Goal: Contribute content: Contribute content

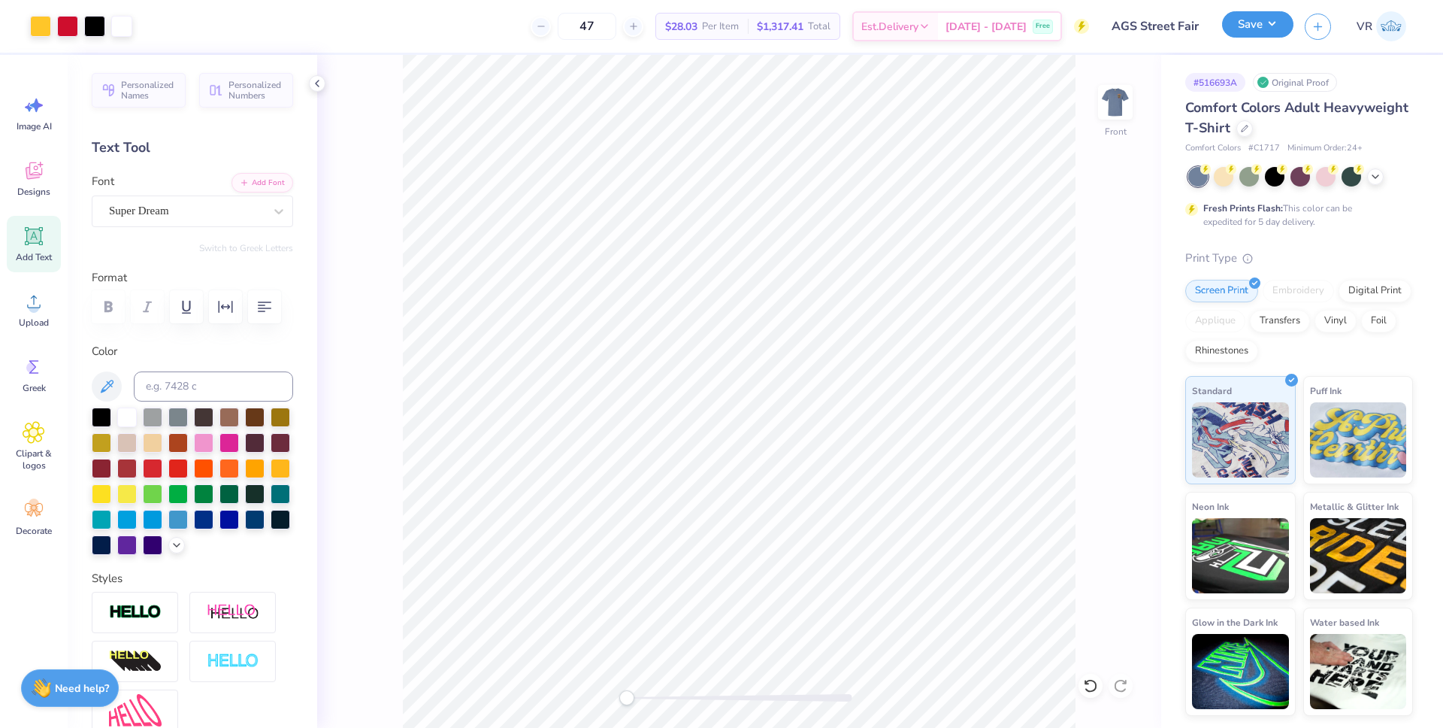
click at [1260, 23] on button "Save" at bounding box center [1257, 24] width 71 height 26
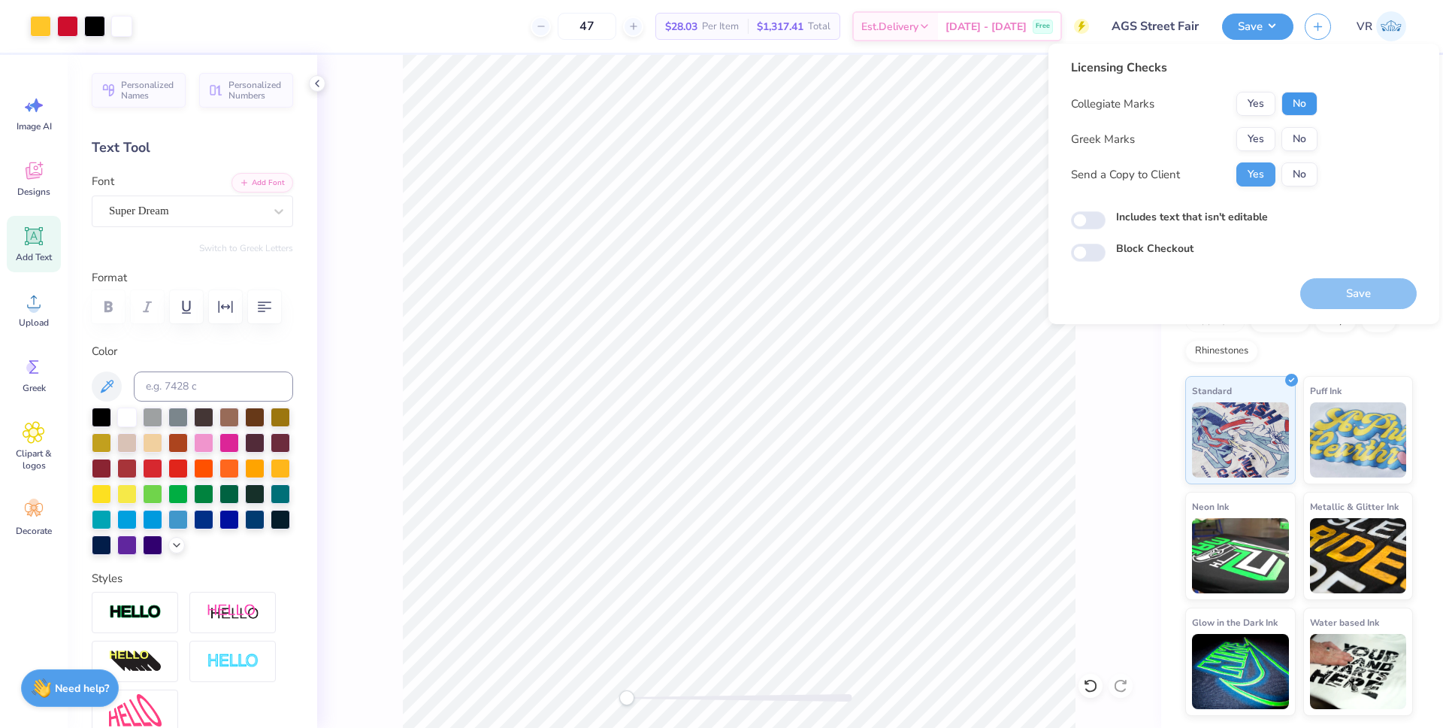
click at [1286, 95] on button "No" at bounding box center [1300, 104] width 36 height 24
click at [1314, 159] on div "Collegiate Marks Yes No Greek Marks Yes No Send a Copy to Client Yes No" at bounding box center [1194, 139] width 247 height 95
click at [1316, 140] on button "No" at bounding box center [1300, 139] width 36 height 24
click at [1331, 299] on button "Save" at bounding box center [1359, 293] width 117 height 31
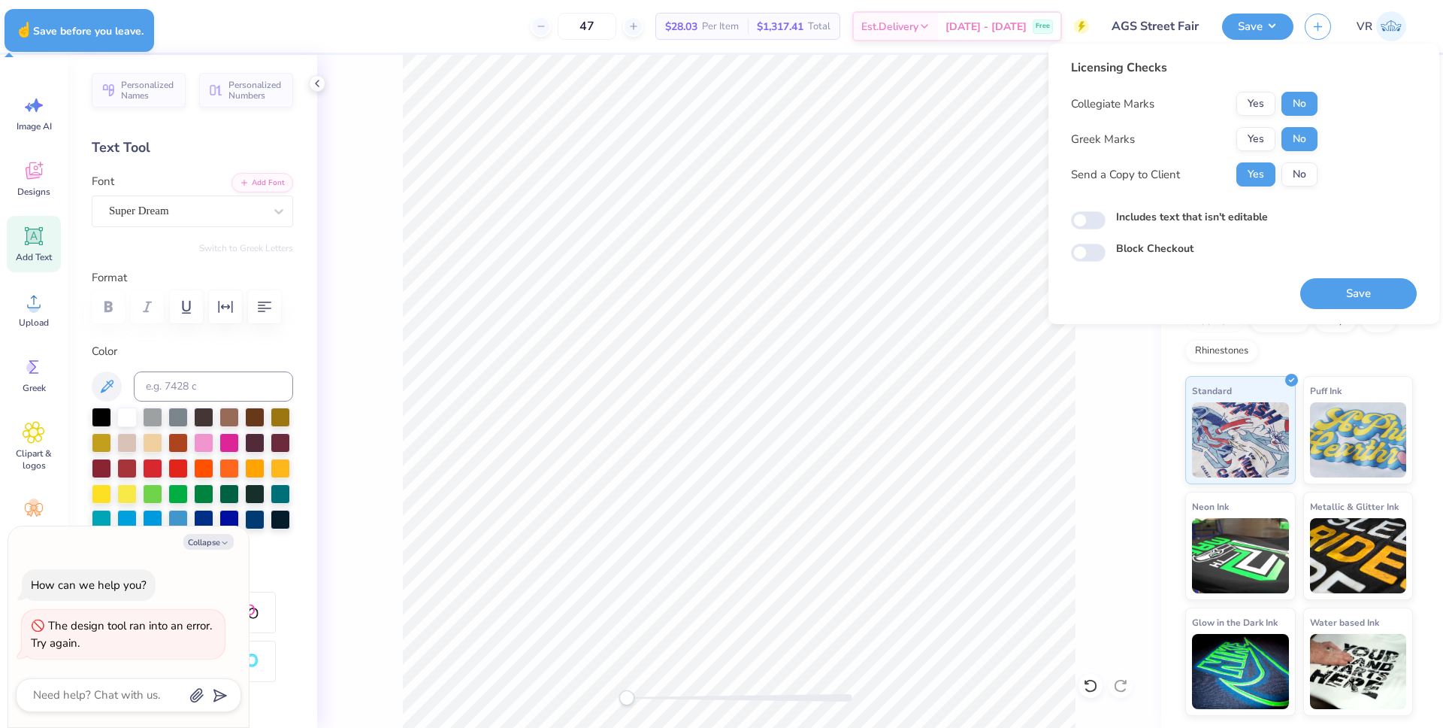
type textarea "x"
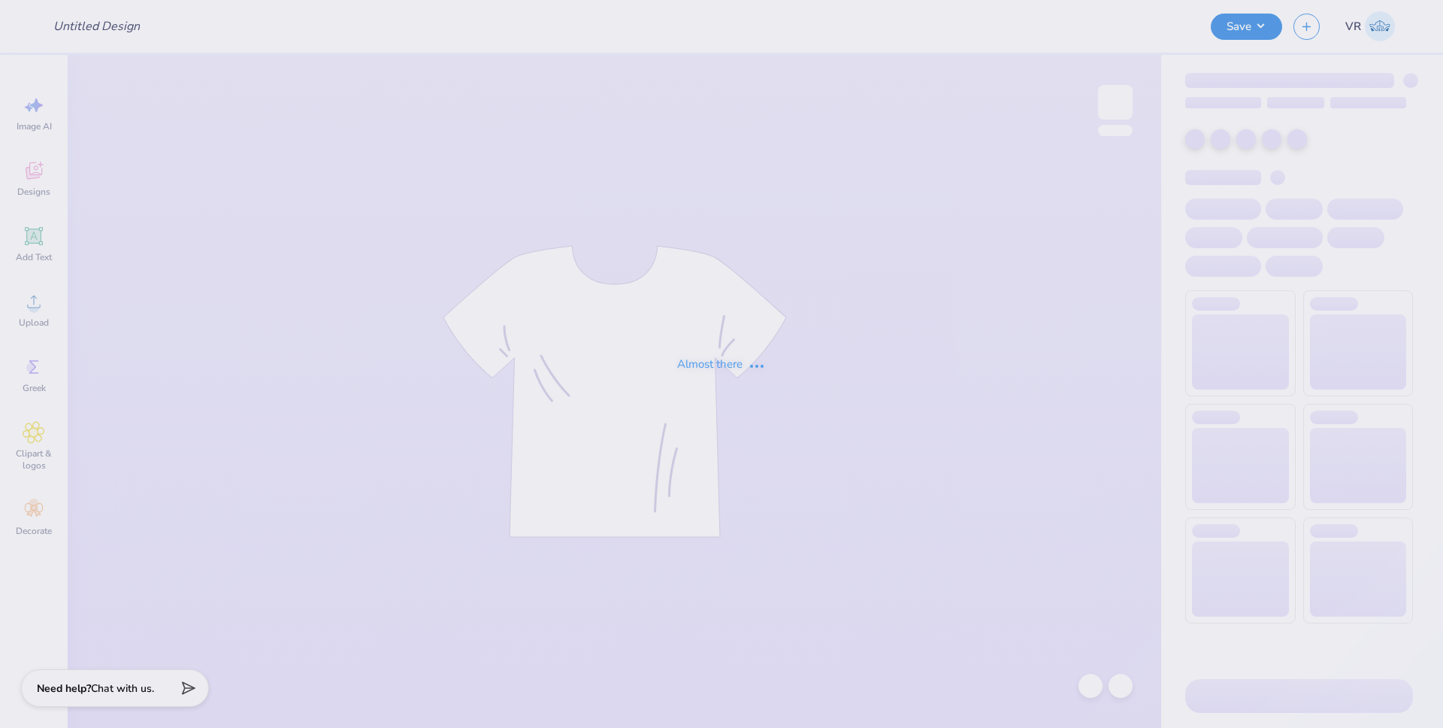
type input "AGS Street Fair"
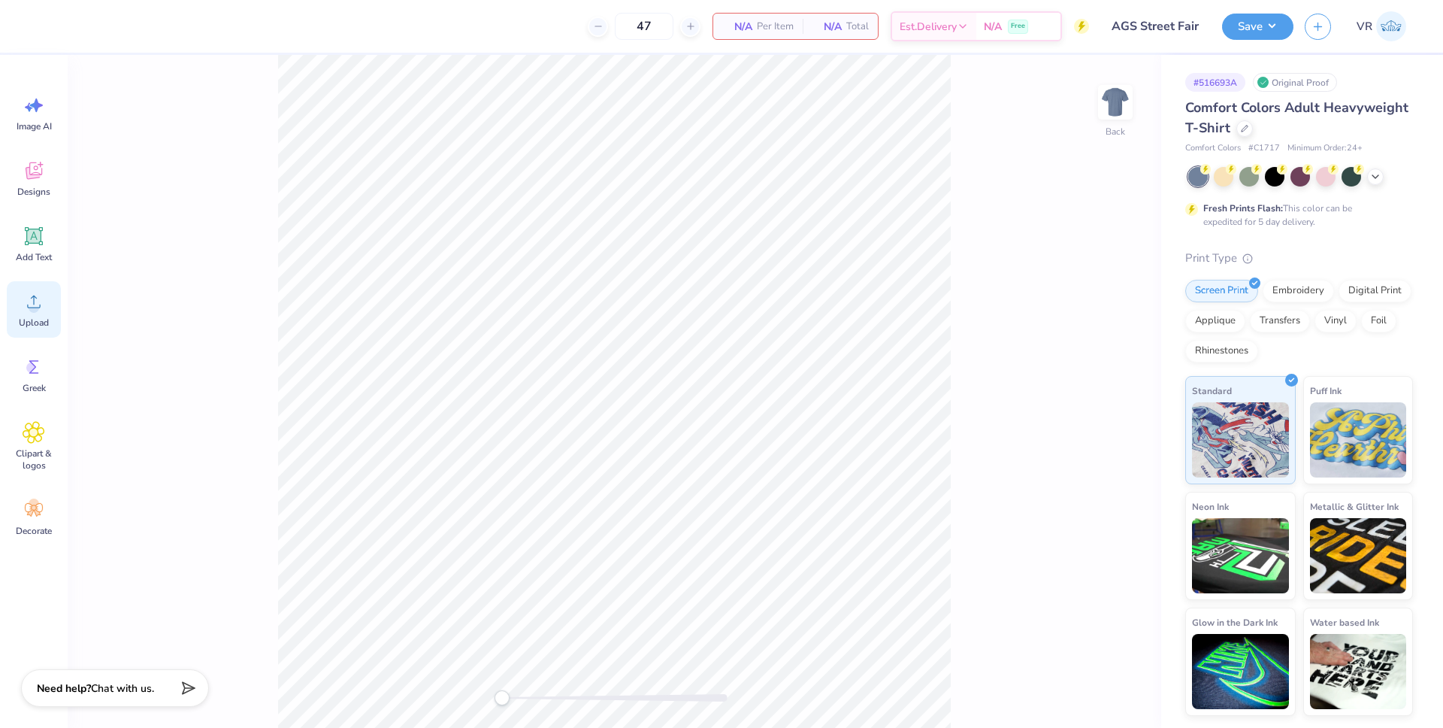
click at [26, 305] on icon at bounding box center [34, 301] width 23 height 23
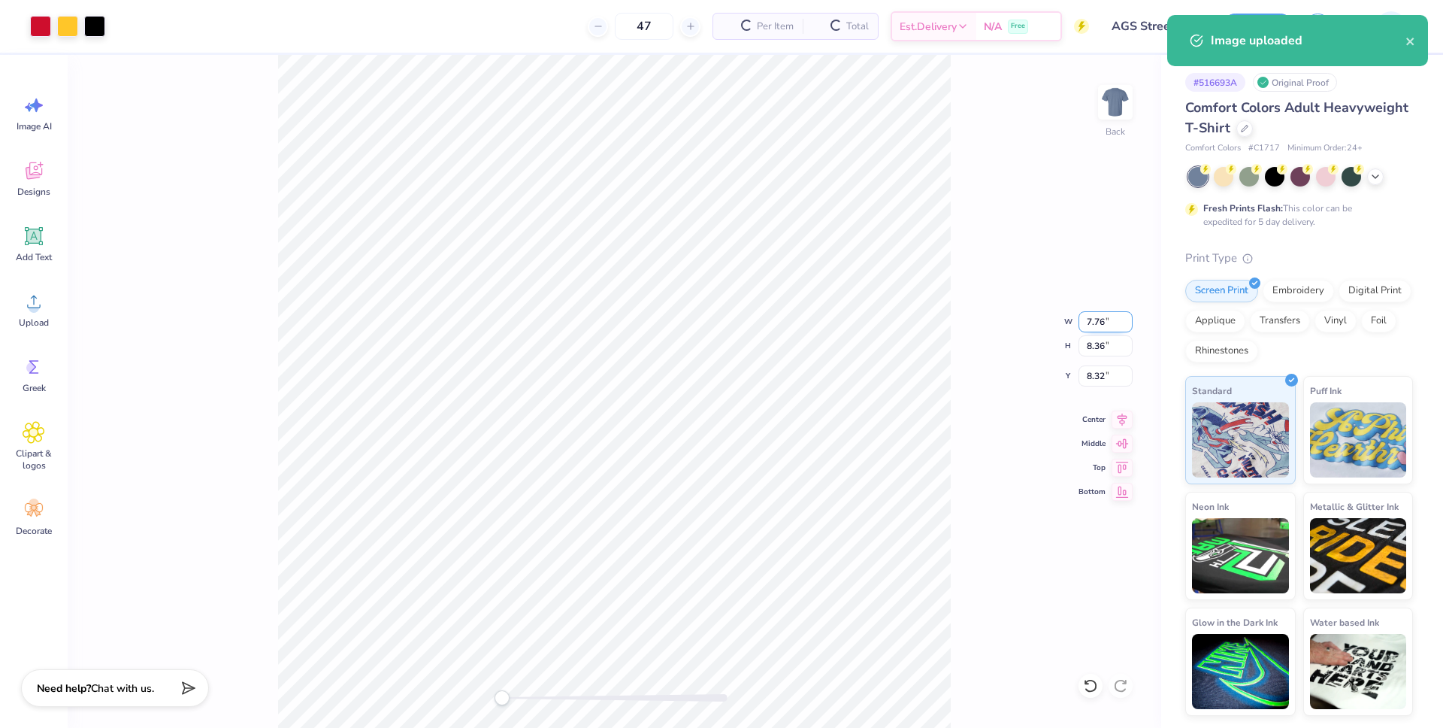
click at [1094, 323] on input "7.76" at bounding box center [1106, 321] width 54 height 21
type input "4"
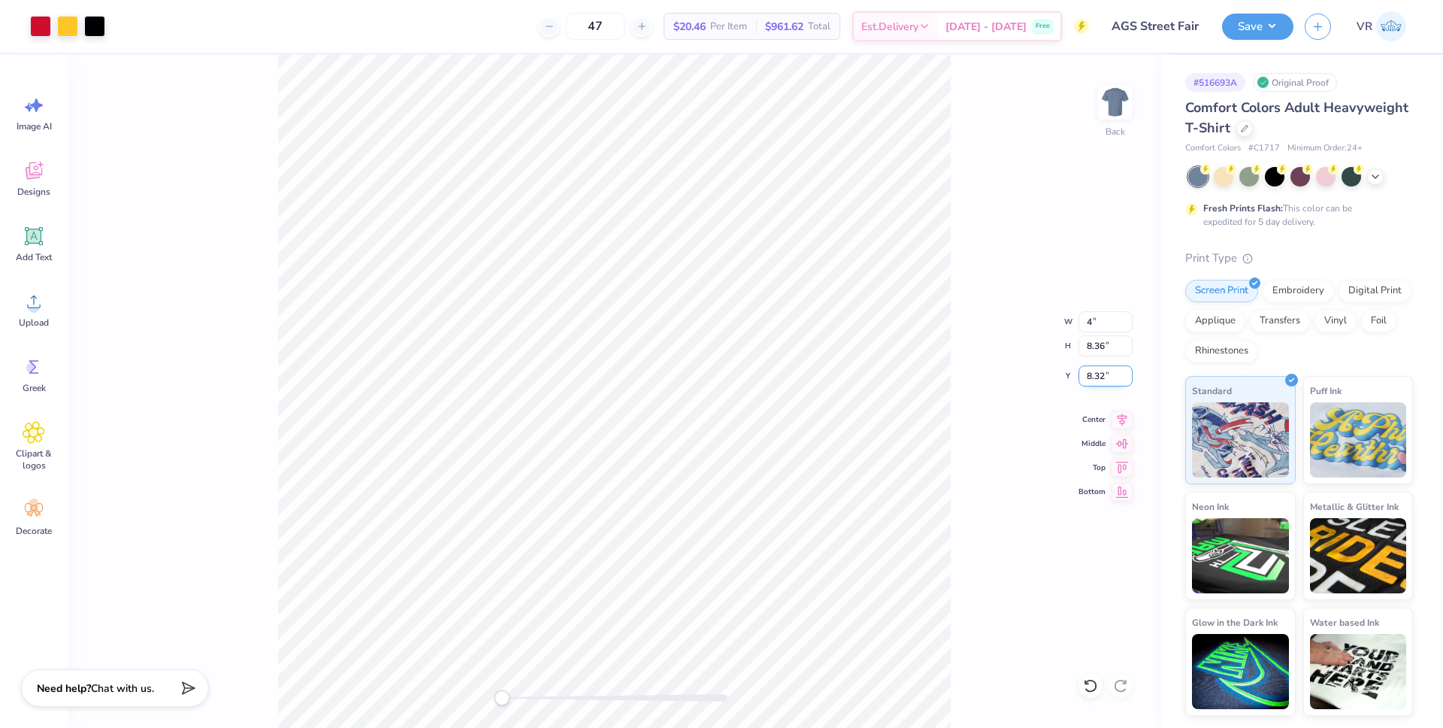
click at [1086, 371] on input "8.32" at bounding box center [1106, 375] width 54 height 21
type input "3"
click at [1140, 92] on div "Back W 4.00 4.00 " H 4.31 4.31 " Y 3.00 3.00 " Center Middle Top Bottom" at bounding box center [615, 391] width 1094 height 673
click at [1118, 100] on img at bounding box center [1116, 102] width 60 height 60
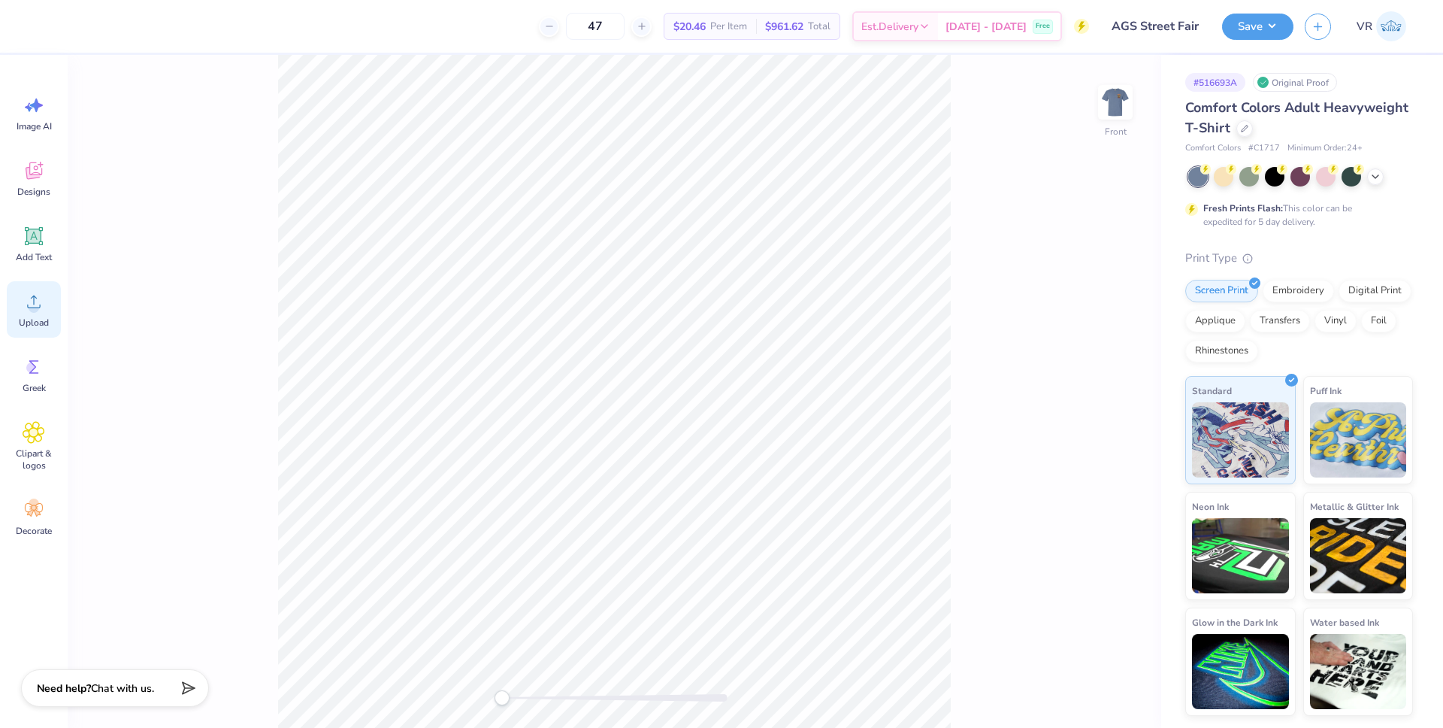
click at [38, 321] on span "Upload" at bounding box center [34, 323] width 30 height 12
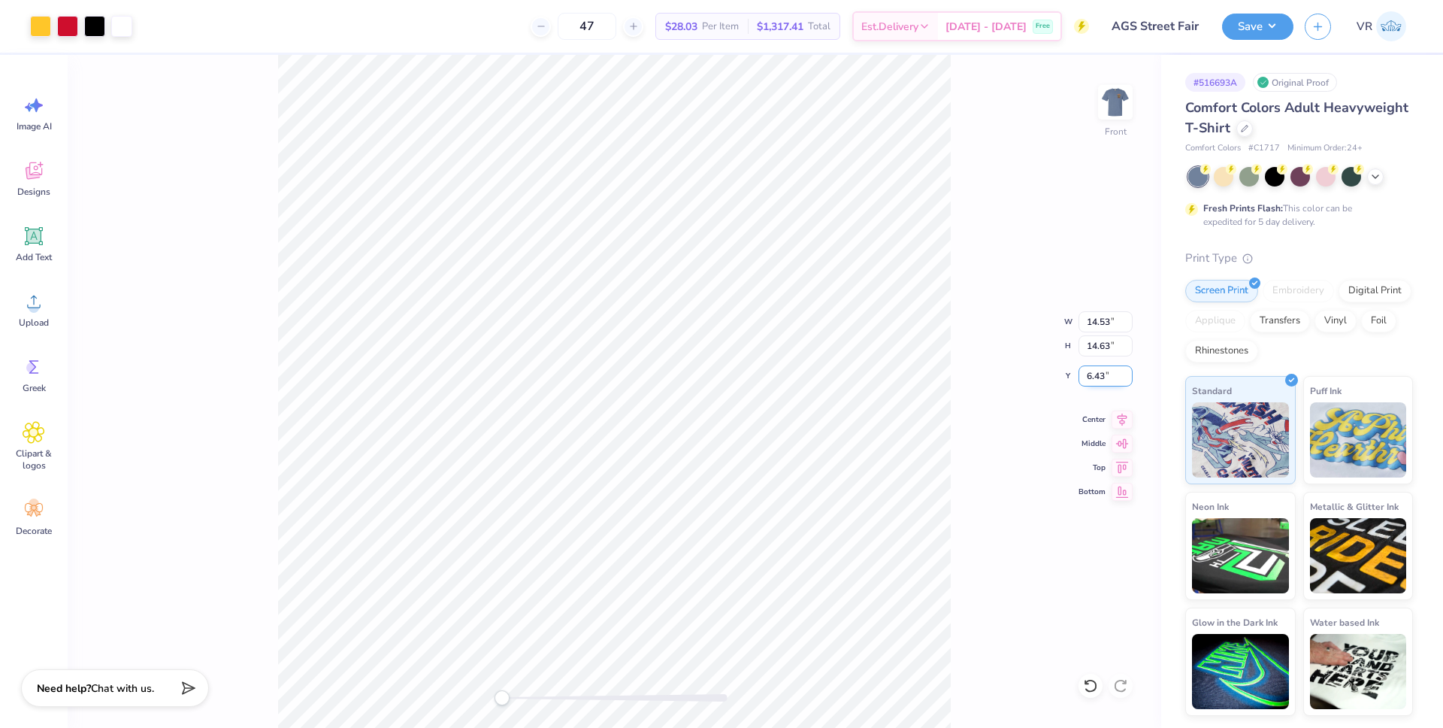
click at [1092, 380] on input "6.43" at bounding box center [1106, 375] width 54 height 21
click at [1081, 377] on input "4" at bounding box center [1106, 375] width 54 height 21
type input "3"
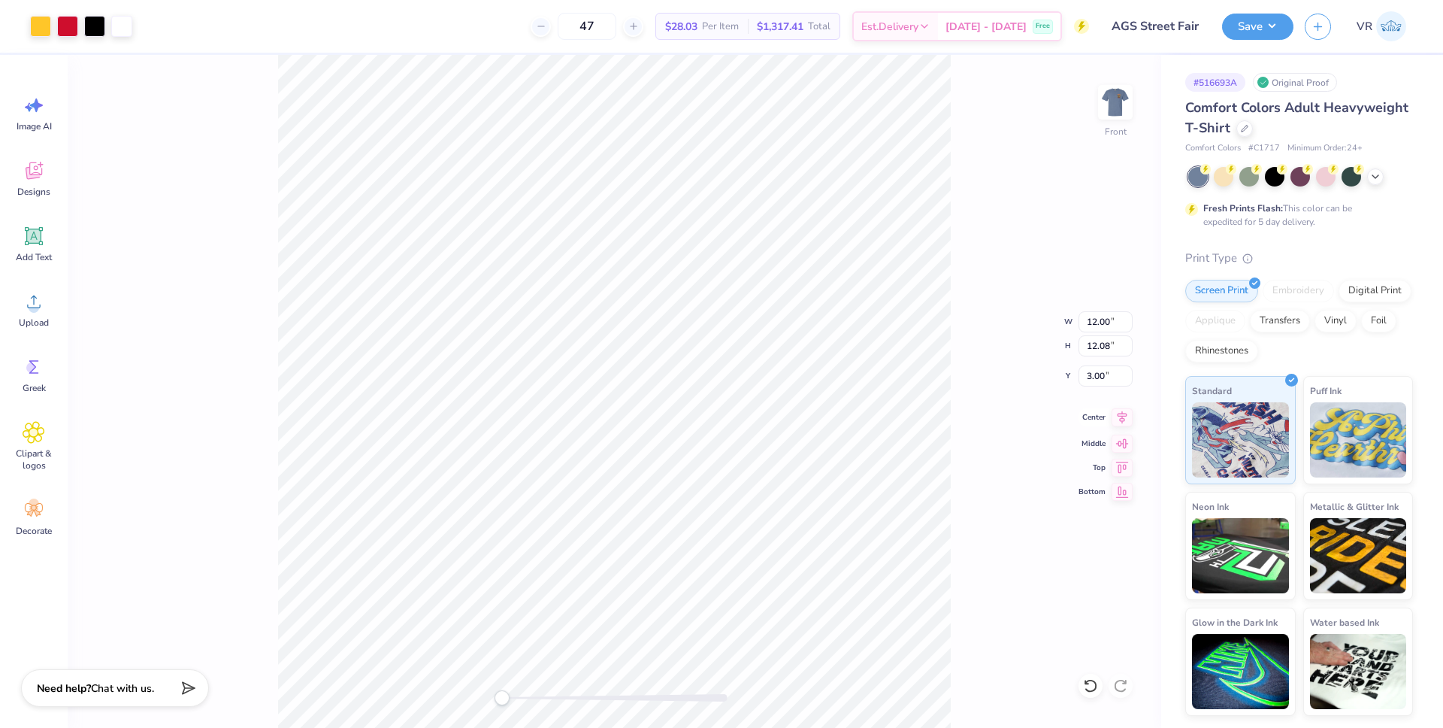
click at [1123, 420] on icon at bounding box center [1122, 417] width 21 height 18
click at [1116, 417] on icon at bounding box center [1122, 417] width 21 height 18
click at [1118, 417] on icon at bounding box center [1122, 417] width 21 height 18
click at [1254, 10] on div "Save VR" at bounding box center [1332, 26] width 221 height 53
click at [1256, 26] on button "Save" at bounding box center [1257, 24] width 71 height 26
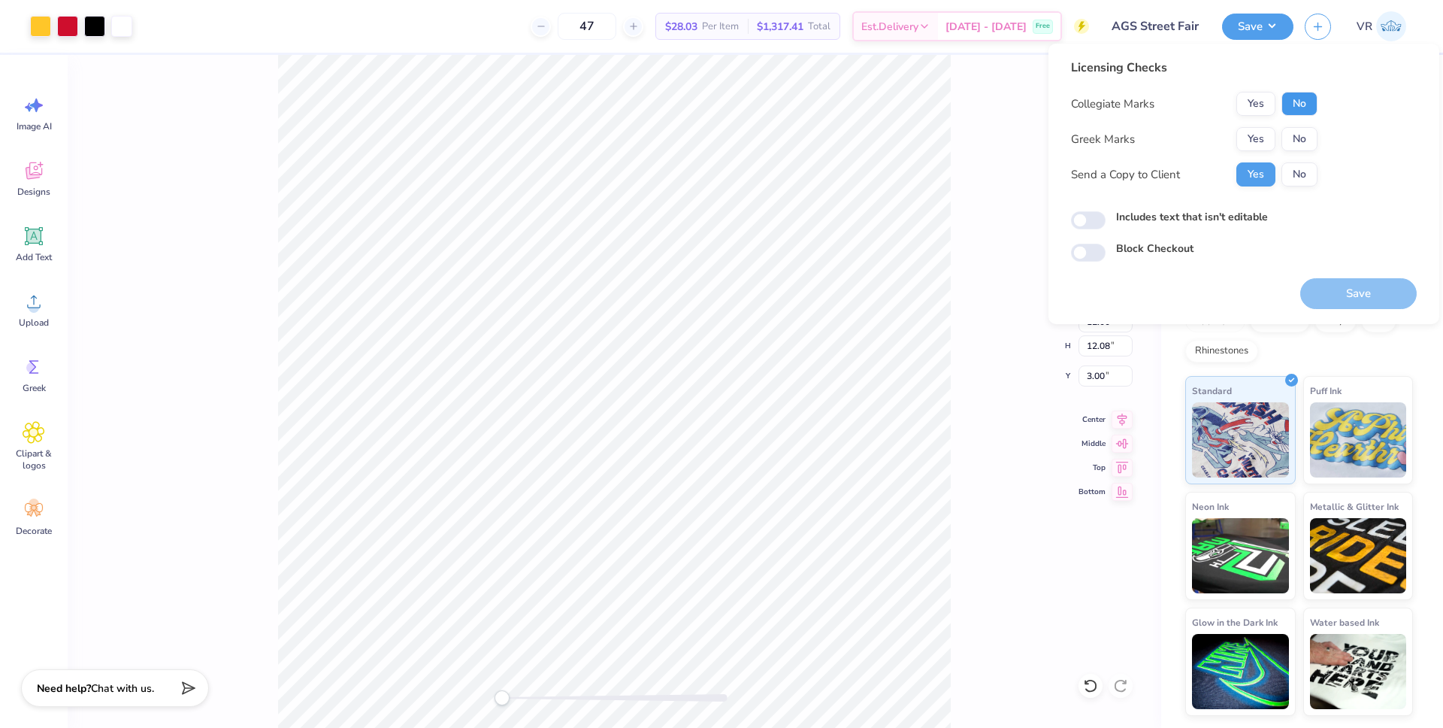
click at [1302, 111] on button "No" at bounding box center [1300, 104] width 36 height 24
click at [1300, 138] on button "No" at bounding box center [1300, 139] width 36 height 24
click at [1336, 289] on button "Save" at bounding box center [1359, 293] width 117 height 31
